Goal: Navigation & Orientation: Find specific page/section

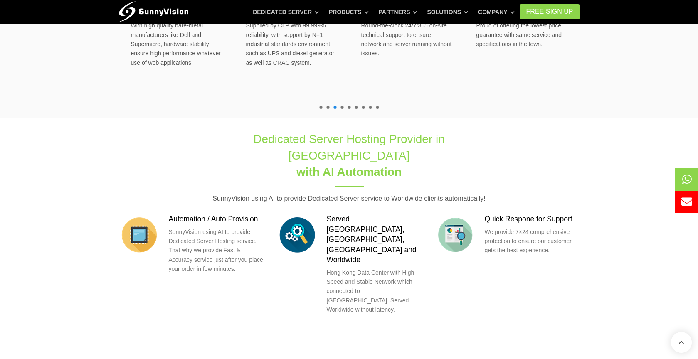
scroll to position [878, 0]
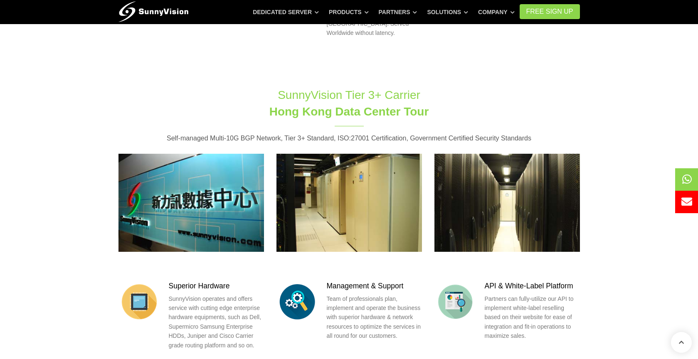
click at [77, 220] on section "SunnyVision Tier 3+ Carrier Hong Kong Data Center Tour Self-managed Multi-10G B…" at bounding box center [349, 230] width 698 height 312
click at [68, 220] on section "SunnyVision Tier 3+ Carrier Hong Kong Data Center Tour Self-managed Multi-10G B…" at bounding box center [349, 230] width 698 height 312
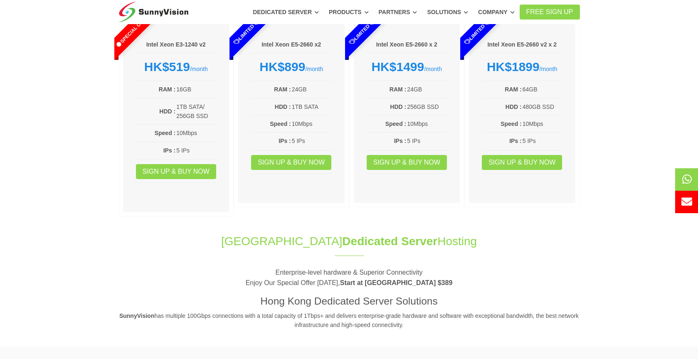
scroll to position [0, 0]
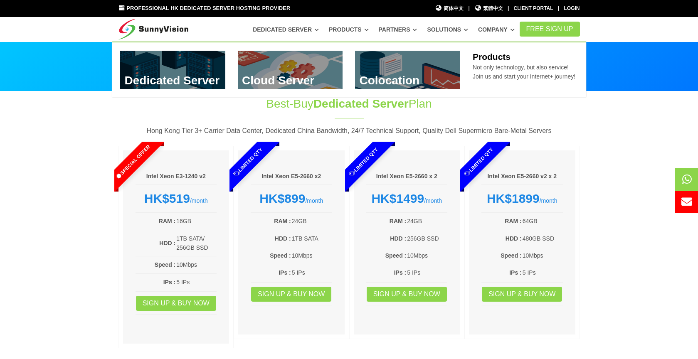
click at [356, 32] on link "Products" at bounding box center [349, 29] width 40 height 15
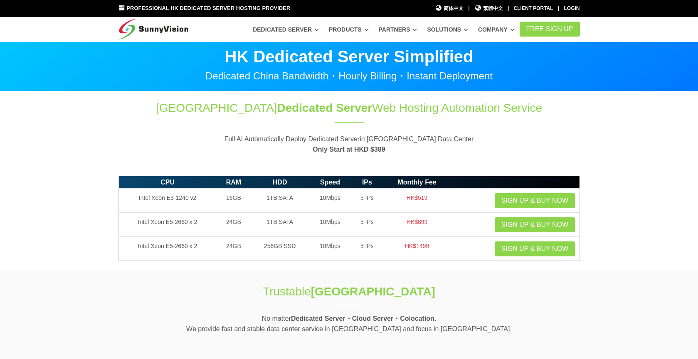
click at [365, 30] on ul "Dedicated Server Dedicated Server @ Hong Kong Data Center HDD Storage Server Be…" at bounding box center [384, 29] width 272 height 15
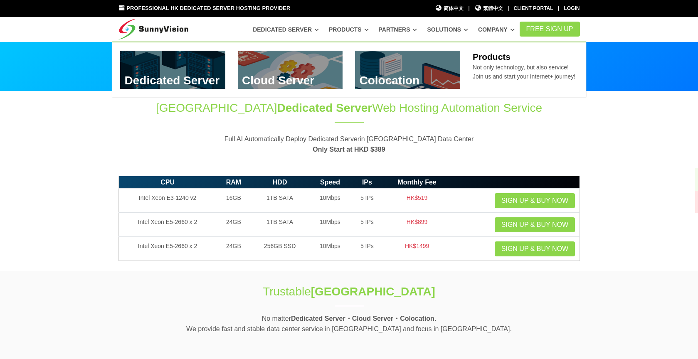
click at [365, 30] on icon at bounding box center [367, 29] width 4 height 5
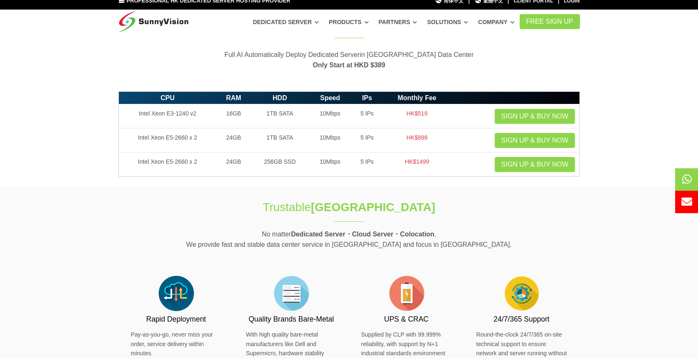
scroll to position [84, 0]
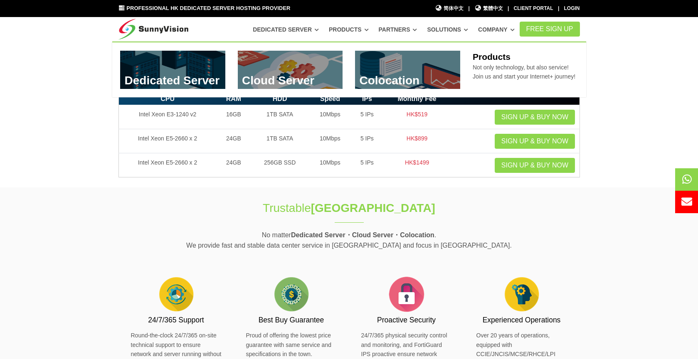
click at [365, 30] on icon at bounding box center [367, 29] width 4 height 5
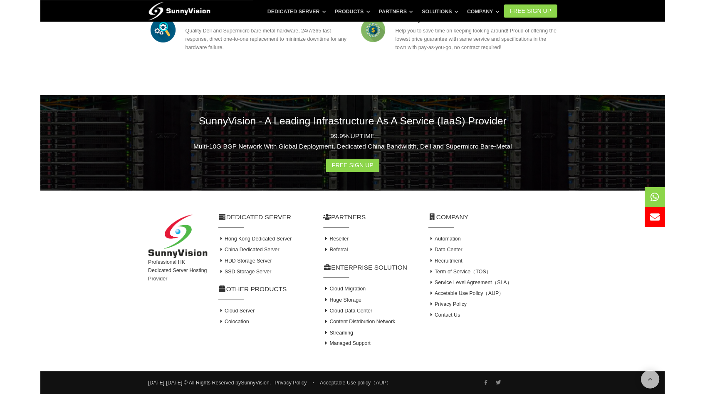
scroll to position [1211, 0]
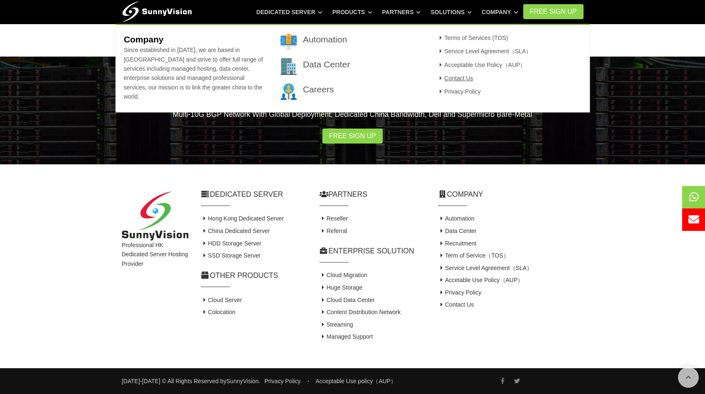
click at [463, 81] on link "Contact Us" at bounding box center [455, 78] width 36 height 7
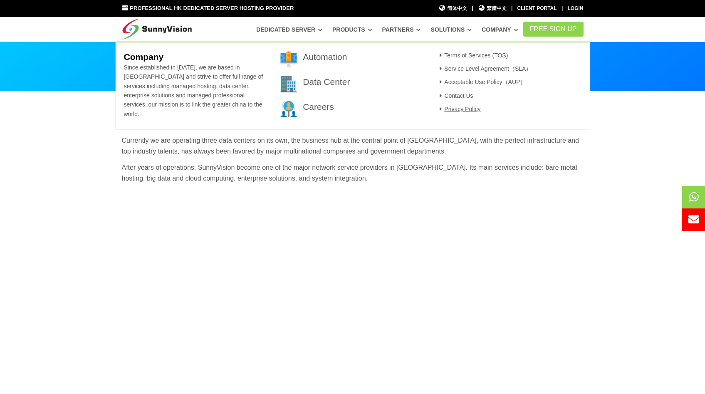
click at [455, 107] on link "Privacy Policy" at bounding box center [459, 109] width 44 height 7
